Goal: Task Accomplishment & Management: Manage account settings

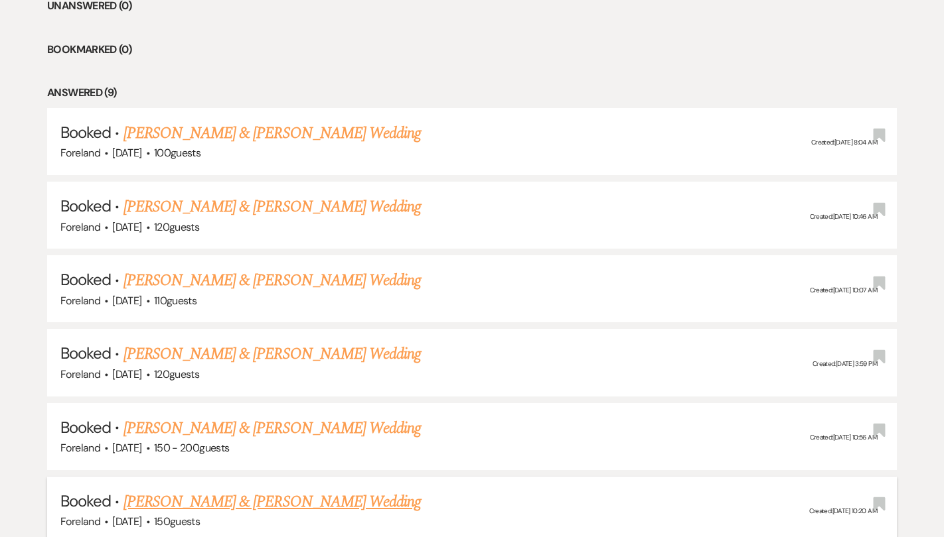
scroll to position [508, 0]
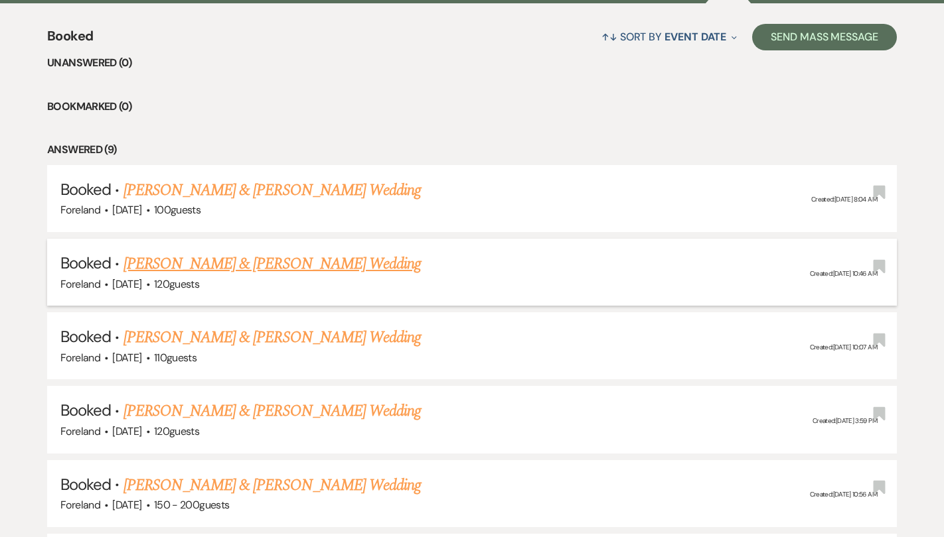
click at [271, 261] on link "[PERSON_NAME] & [PERSON_NAME] Wedding" at bounding box center [271, 264] width 297 height 24
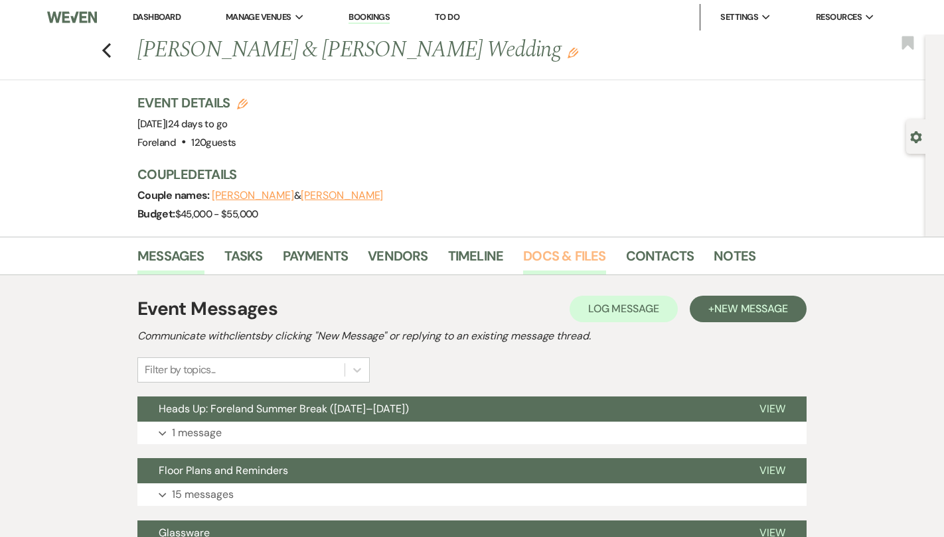
click at [559, 246] on link "Docs & Files" at bounding box center [564, 260] width 82 height 29
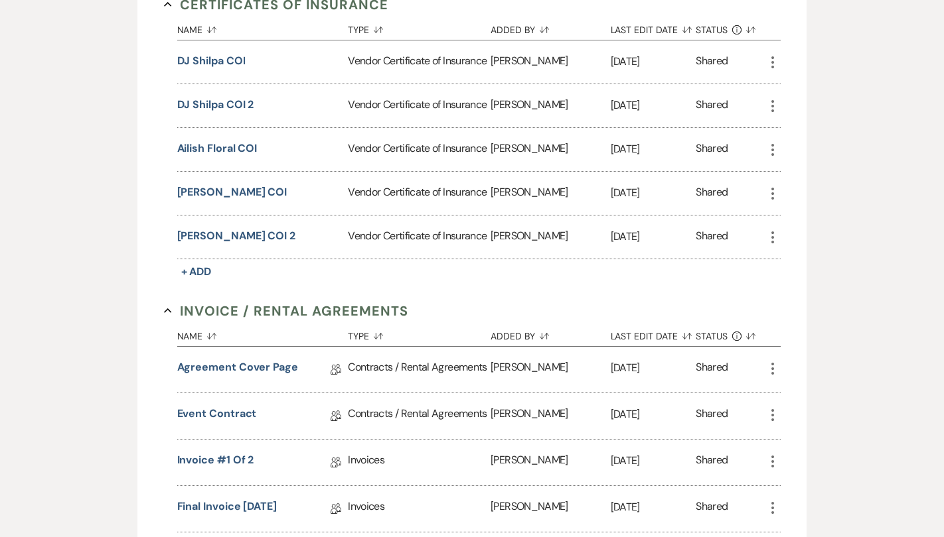
scroll to position [189, 0]
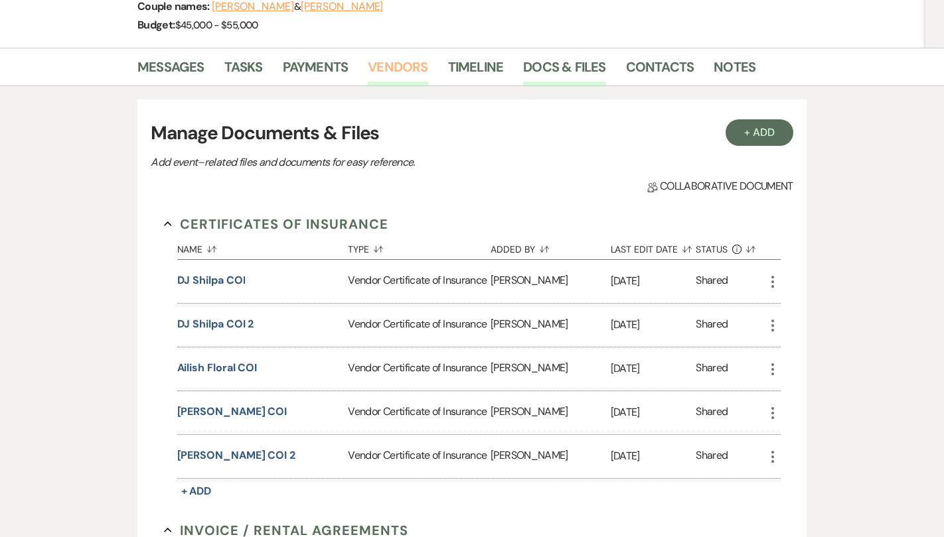
click at [409, 61] on link "Vendors" at bounding box center [398, 70] width 60 height 29
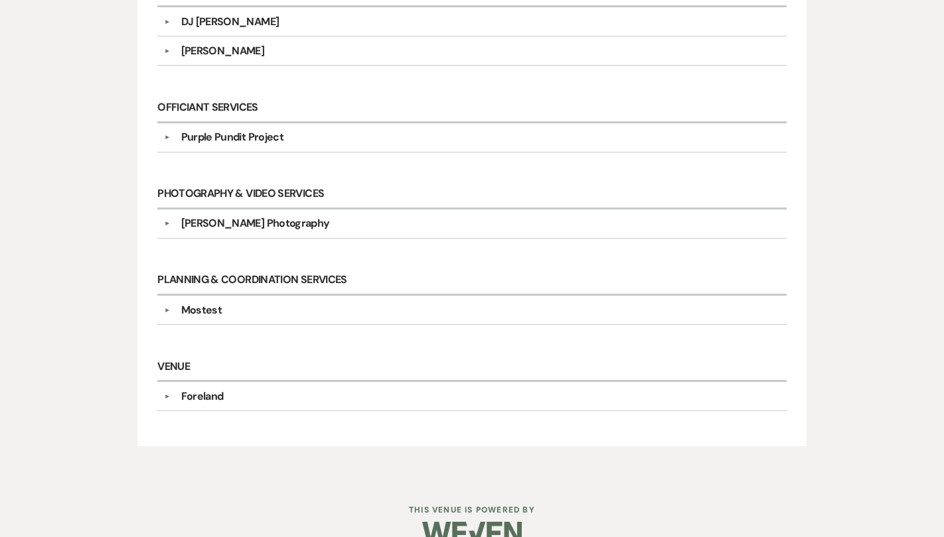
scroll to position [658, 0]
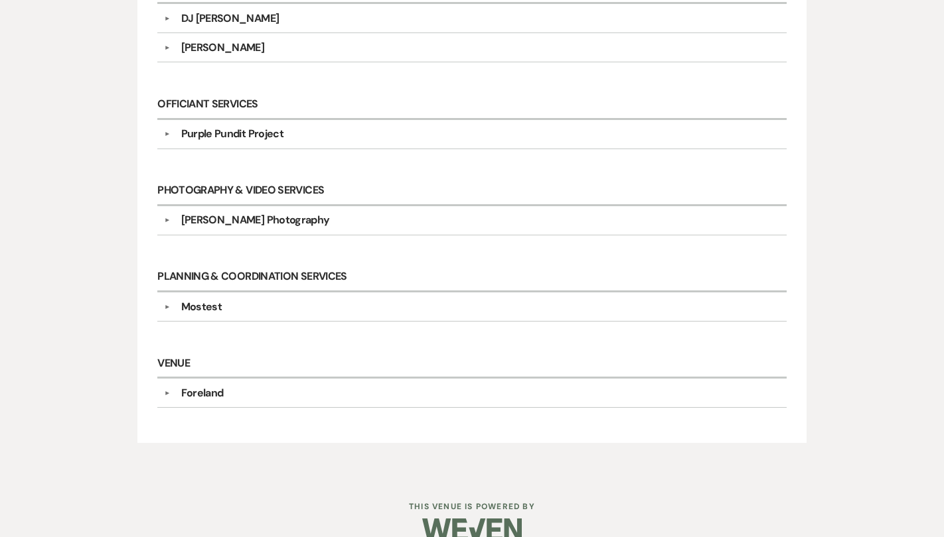
click at [265, 217] on div "[PERSON_NAME] Photography" at bounding box center [255, 220] width 149 height 16
